Goal: Contribute content

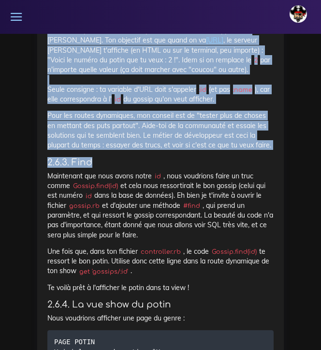
scroll to position [8430, 0]
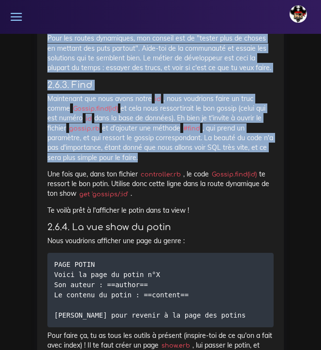
drag, startPoint x: 49, startPoint y: 67, endPoint x: 182, endPoint y: 379, distance: 339.3
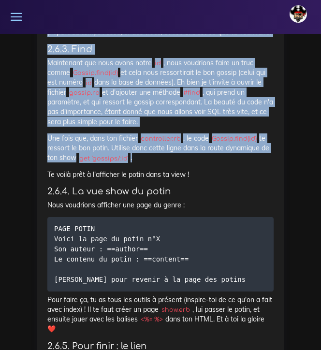
click at [175, 37] on p "Pour les routes dynamiques, mon conseil est de "tester plus de choses en mettan…" at bounding box center [160, 17] width 226 height 39
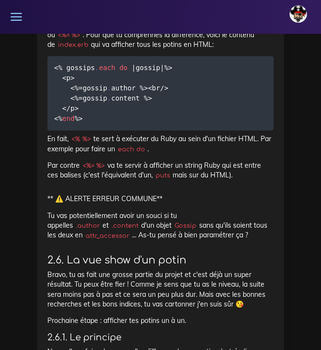
scroll to position [7593, 0]
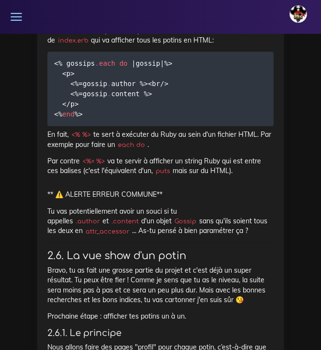
drag, startPoint x: 89, startPoint y: 275, endPoint x: 49, endPoint y: 220, distance: 68.1
click at [49, 126] on pre "<% gossips . each do | gossip | %> <p> <% = gossip . author %><br / > <% = goss…" at bounding box center [160, 89] width 226 height 74
copy code "<% gossips . each do | gossip | %> <p> <% = gossip . author %><br / > <% = goss…"
click at [140, 126] on pre "<% gossips . each do | gossip | %> <p> <% = gossip . author %><br / > <% = goss…" at bounding box center [160, 89] width 226 height 74
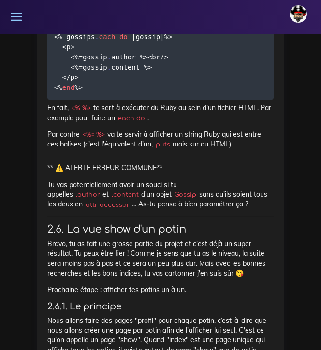
scroll to position [7615, 0]
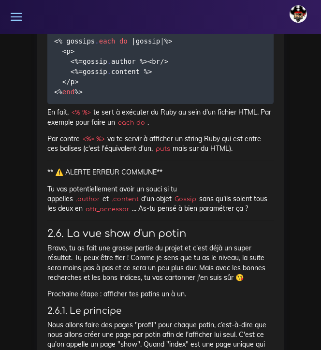
drag, startPoint x: 112, startPoint y: 88, endPoint x: 233, endPoint y: 90, distance: 121.3
copy code "locals : { gossips : Gossip . all }"
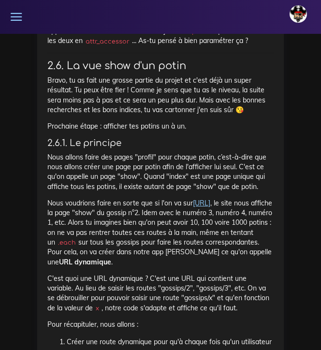
scroll to position [7782, 0]
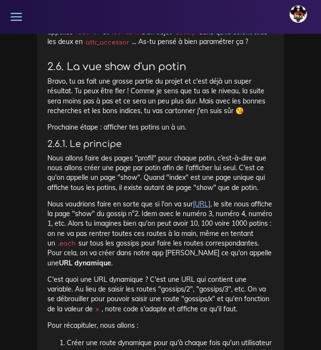
drag, startPoint x: 78, startPoint y: 106, endPoint x: 89, endPoint y: 107, distance: 11.2
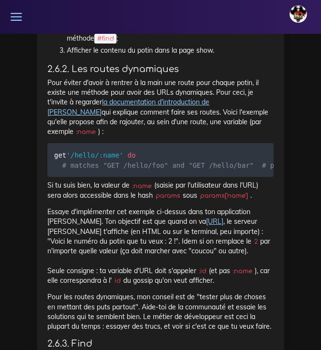
scroll to position [8137, 0]
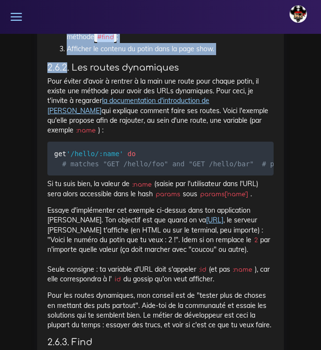
drag, startPoint x: 48, startPoint y: 78, endPoint x: 159, endPoint y: 210, distance: 172.2
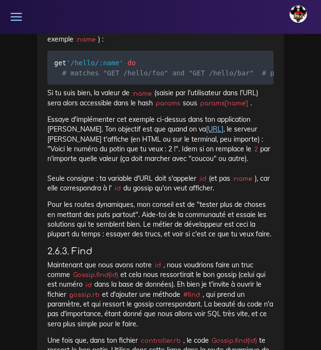
scroll to position [8228, 0]
click at [154, 85] on pre "get '/hello/:name' do # matches "GET /hello/foo" and "GET /hello/bar" # params[…" at bounding box center [160, 68] width 226 height 34
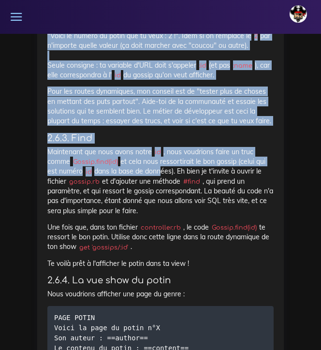
scroll to position [8352, 0]
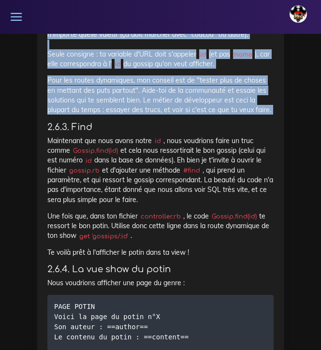
drag, startPoint x: 48, startPoint y: 143, endPoint x: 146, endPoint y: 301, distance: 186.0
copy div "Lore ipsumdolors, amet consec : Adipi eli seddo eiusmodte inci ut'l etdolo magn…"
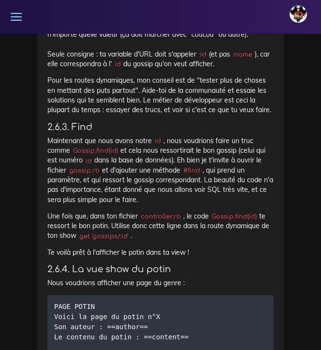
click at [147, 69] on p "Essaye d'implémenter cet exemple ci-dessus dans ton application [PERSON_NAME]. …" at bounding box center [160, 29] width 226 height 78
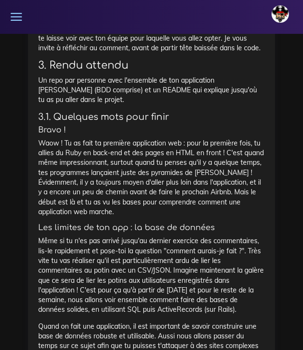
scroll to position [9129, 0]
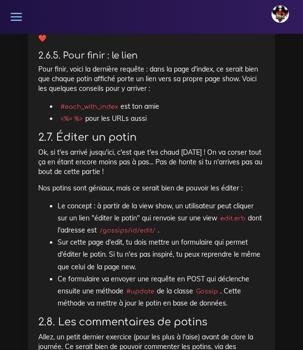
scroll to position [8720, 0]
drag, startPoint x: 38, startPoint y: 80, endPoint x: 114, endPoint y: 152, distance: 104.3
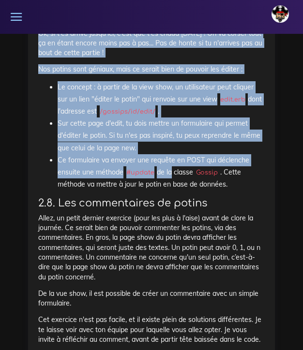
scroll to position [8839, 0]
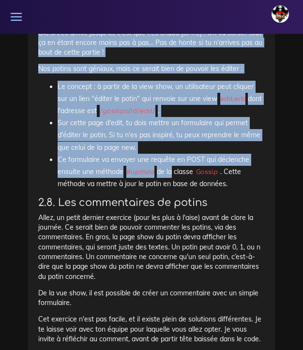
drag, startPoint x: 39, startPoint y: 113, endPoint x: 154, endPoint y: 227, distance: 162.0
copy div "9.1.9. Lore Ipsumdolor sit amet conse adipi el , sedd eiusmodte incid ut labo e…"
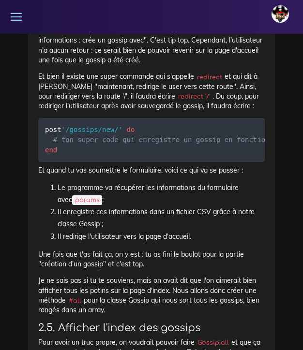
scroll to position [6687, 0]
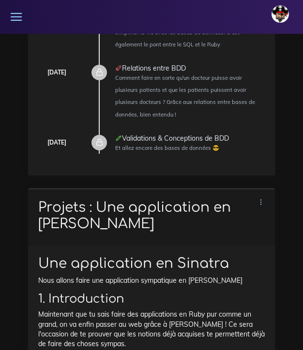
scroll to position [321, 0]
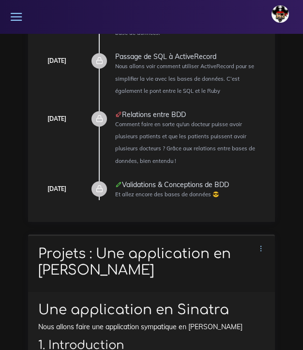
drag, startPoint x: 155, startPoint y: 174, endPoint x: 32, endPoint y: 229, distance: 134.2
copy div "Loremip : Dol sitametcons ad Elitsed Doe temporincid ut Laboree Dolo magnaa eni…"
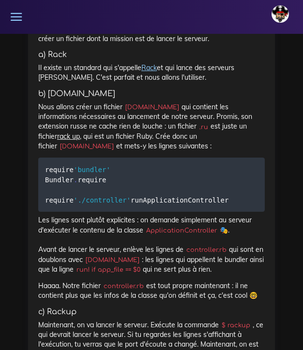
click at [126, 118] on p "Nous allons créer un fichier [DOMAIN_NAME] qui contient les informations nécess…" at bounding box center [151, 126] width 226 height 49
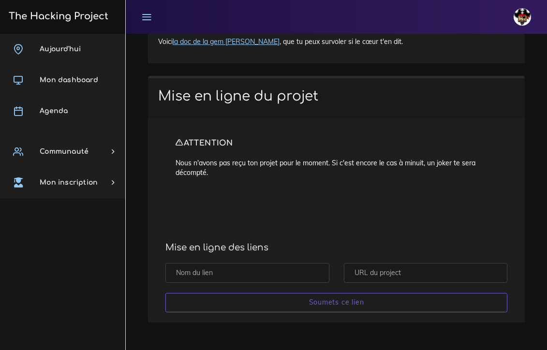
scroll to position [9483, 0]
click at [229, 274] on input "text" at bounding box center [247, 273] width 164 height 20
click at [320, 273] on input "text" at bounding box center [426, 273] width 164 height 20
paste input "[URL][DOMAIN_NAME]"
drag, startPoint x: 414, startPoint y: 273, endPoint x: 495, endPoint y: 270, distance: 80.8
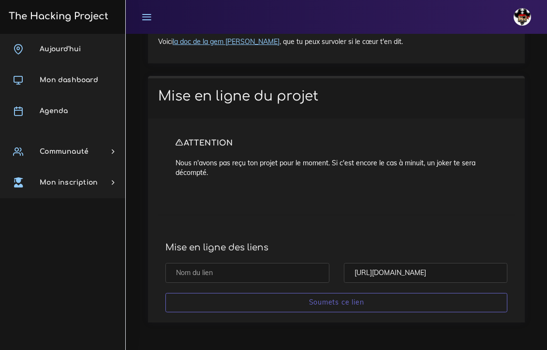
click at [320, 270] on input "[URL][DOMAIN_NAME]" at bounding box center [426, 273] width 164 height 20
type input "[URL][DOMAIN_NAME]"
click at [282, 270] on input "text" at bounding box center [247, 273] width 164 height 20
paste input "The_gossip_project_29_09"
click at [178, 273] on input "The_gossip_project_29_09" at bounding box center [247, 273] width 164 height 20
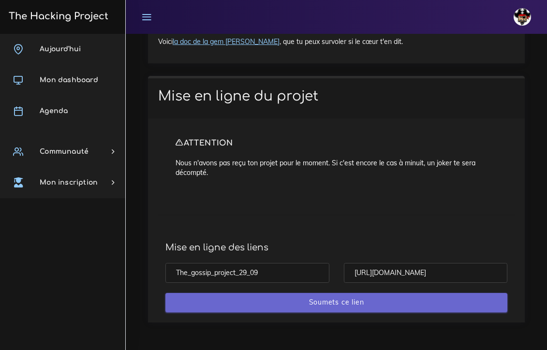
type input "The_gossip_project_29_09"
click at [318, 305] on input "Soumets ce lien" at bounding box center [336, 303] width 342 height 20
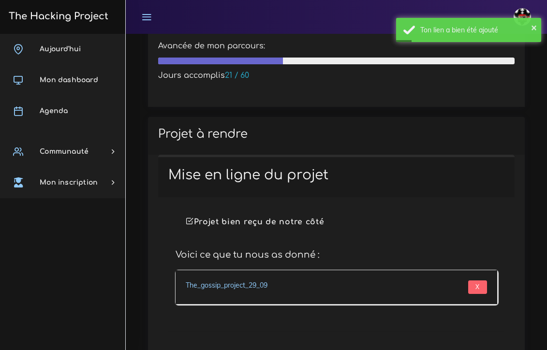
scroll to position [390, 0]
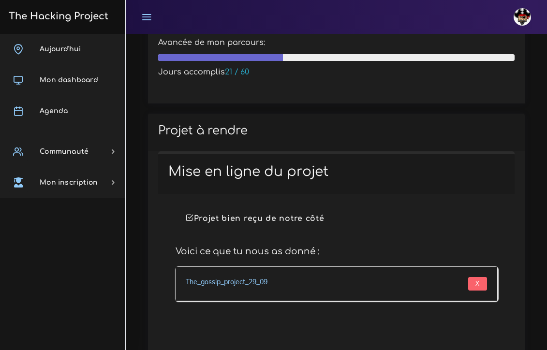
click at [245, 277] on link "The_gossip_project_29_09" at bounding box center [227, 281] width 82 height 9
